Goal: Use online tool/utility

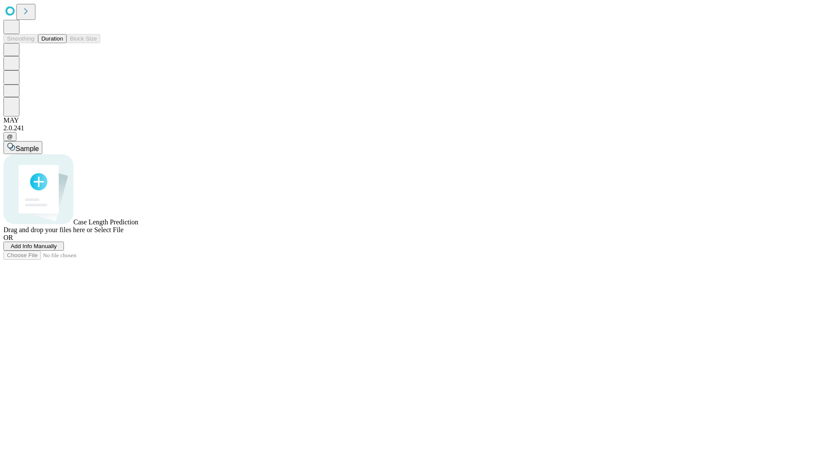
click at [63, 43] on button "Duration" at bounding box center [52, 38] width 28 height 9
click at [39, 145] on span "Sample" at bounding box center [27, 148] width 23 height 7
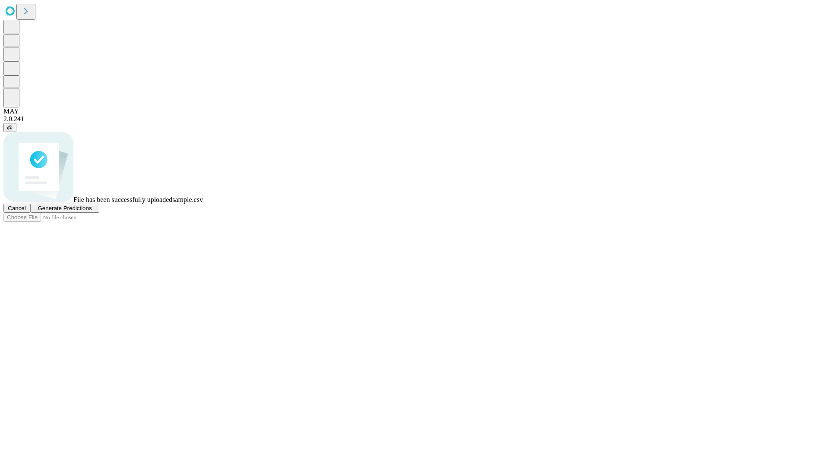
click at [92, 212] on span "Generate Predictions" at bounding box center [65, 208] width 54 height 6
